Goal: Entertainment & Leisure: Consume media (video, audio)

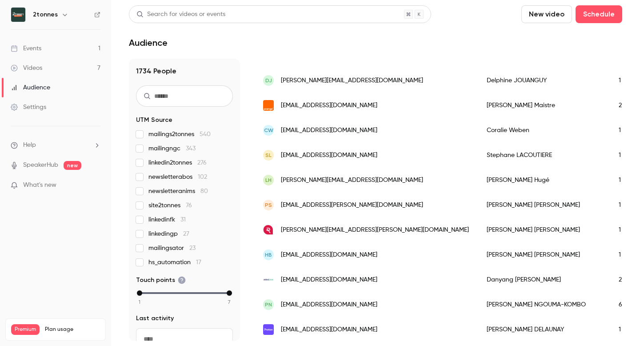
scroll to position [0, 0]
click at [40, 48] on div "Events" at bounding box center [26, 48] width 31 height 9
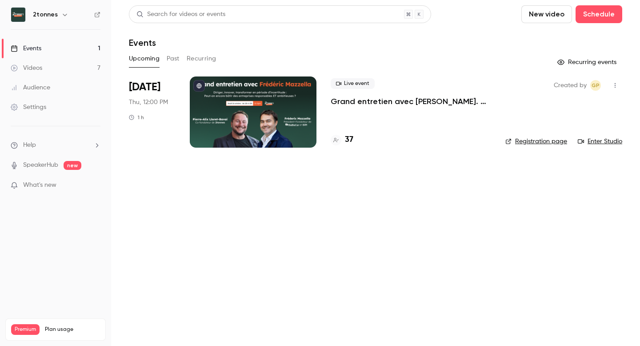
click at [42, 65] on div "Videos" at bounding box center [27, 68] width 32 height 9
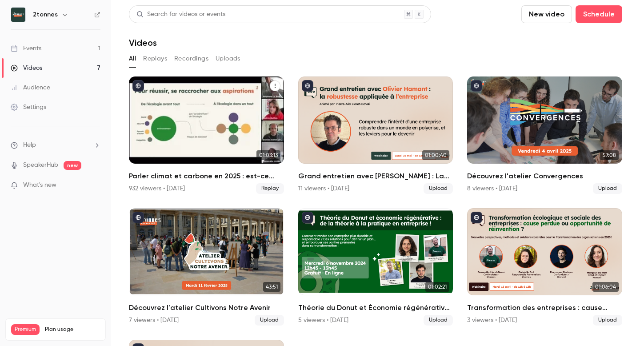
click at [200, 176] on h2 "Parler climat et carbone en 2025 : est-ce bien raisonnable ?" at bounding box center [206, 176] width 155 height 11
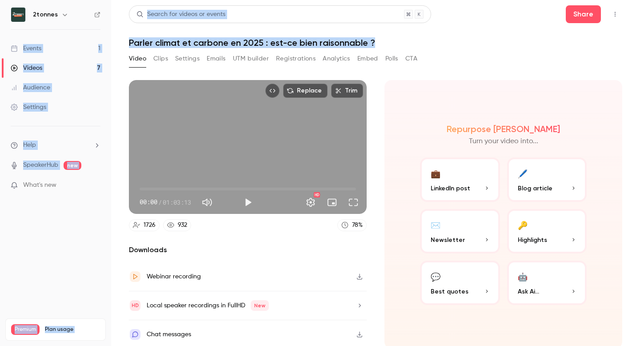
drag, startPoint x: 379, startPoint y: 42, endPoint x: 111, endPoint y: 32, distance: 268.3
click at [111, 32] on main "Search for videos or events Share Parler climat et [PERSON_NAME] en 2025 : est-…" at bounding box center [375, 173] width 529 height 346
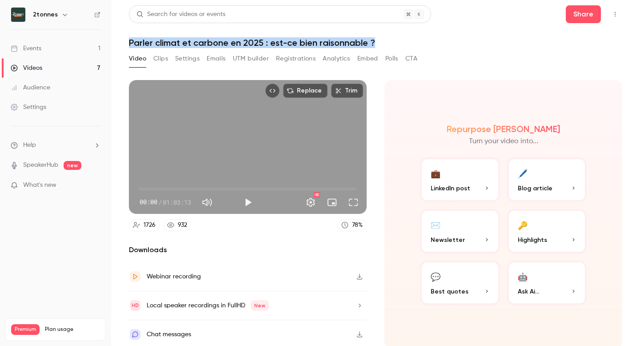
copy h1 "Parler climat et carbone en 2025 : est-ce bien raisonnable ?"
click at [64, 70] on link "Videos 7" at bounding box center [55, 68] width 111 height 20
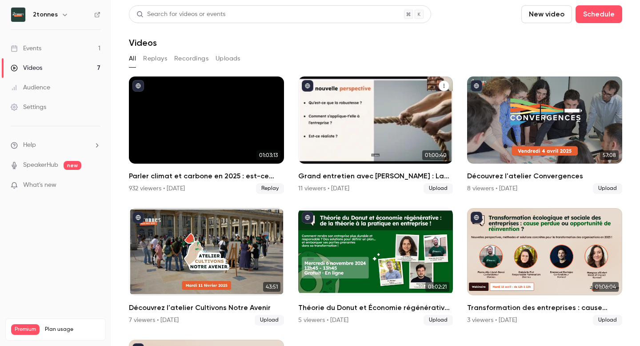
scroll to position [9, 0]
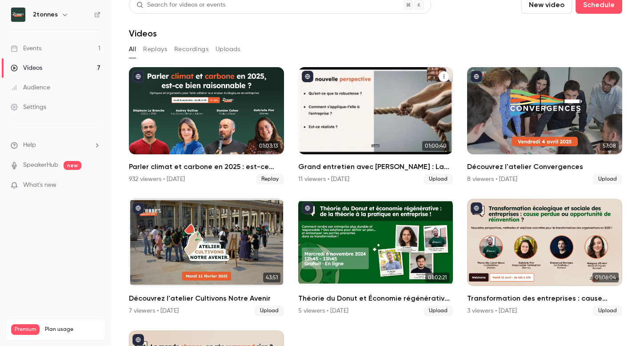
click at [360, 160] on link "01:00:40 Grand entretien avec [PERSON_NAME] : La robustesse appliquée aux entr…" at bounding box center [375, 125] width 155 height 117
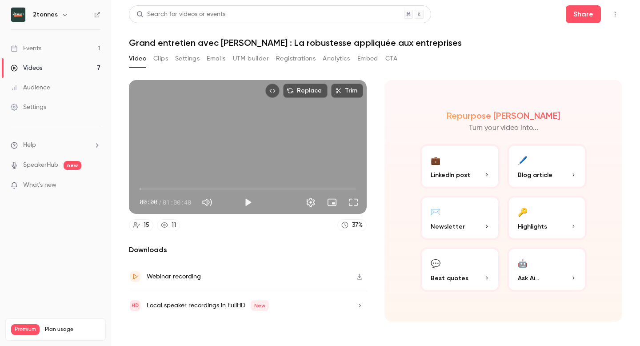
drag, startPoint x: 459, startPoint y: 45, endPoint x: 221, endPoint y: 39, distance: 238.4
click at [221, 39] on h1 "Grand entretien avec [PERSON_NAME] : La robustesse appliquée aux entreprises" at bounding box center [376, 42] width 494 height 11
copy h1 "[PERSON_NAME] : La robustesse appliquée aux entreprises"
